Goal: Check status: Check status

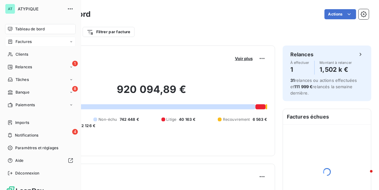
click at [21, 42] on span "Factures" at bounding box center [24, 42] width 16 height 6
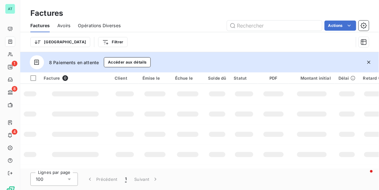
drag, startPoint x: 370, startPoint y: 60, endPoint x: 356, endPoint y: 52, distance: 16.0
click at [370, 60] on icon "button" at bounding box center [369, 62] width 6 height 6
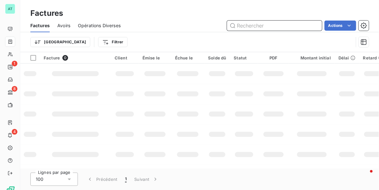
click at [268, 28] on input "text" at bounding box center [274, 26] width 95 height 10
paste input "275555"
click at [185, 32] on div "Factures Avoirs Opérations Diverses 275555 Actions" at bounding box center [199, 25] width 359 height 13
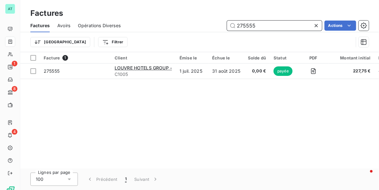
click at [259, 26] on input "275555" at bounding box center [274, 26] width 95 height 10
paste input "8303"
type input "278303"
